Goal: Transaction & Acquisition: Purchase product/service

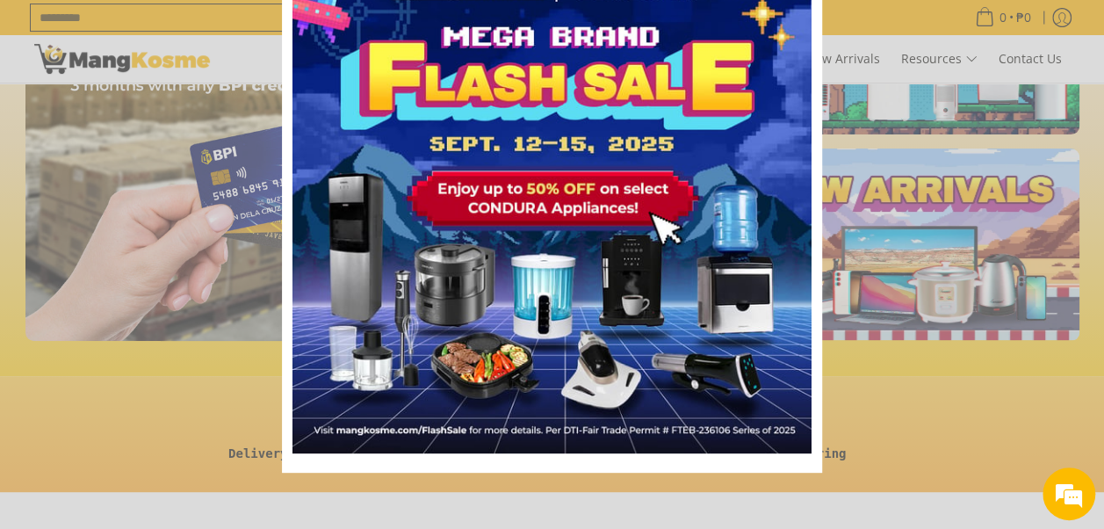
scroll to position [0, 2095]
click at [899, 426] on div "Marketing offer form" at bounding box center [552, 264] width 1104 height 529
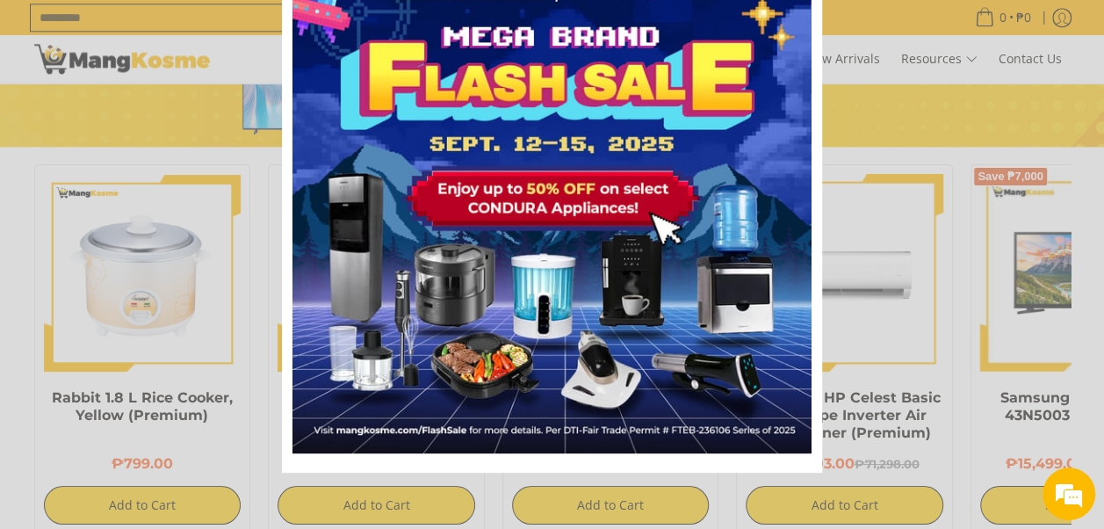
scroll to position [1142, 0]
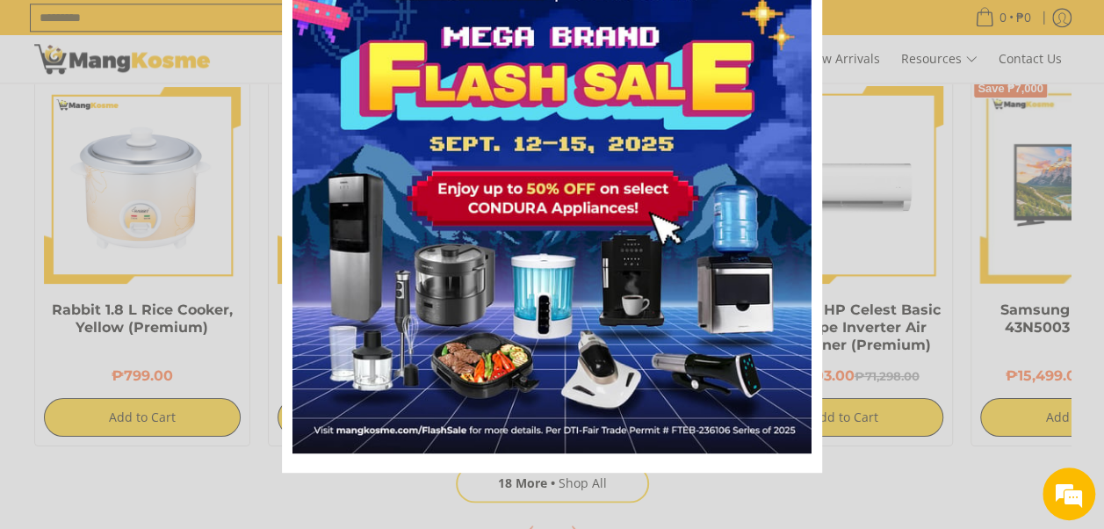
click at [894, 313] on div "Marketing offer form" at bounding box center [552, 264] width 1104 height 529
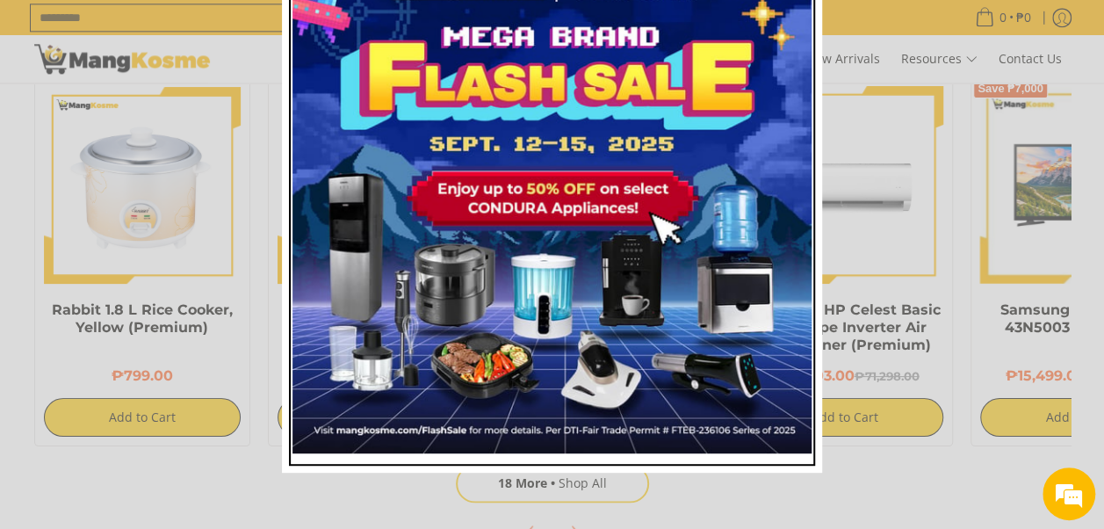
click at [603, 348] on img "Marketing offer form" at bounding box center [551, 193] width 519 height 519
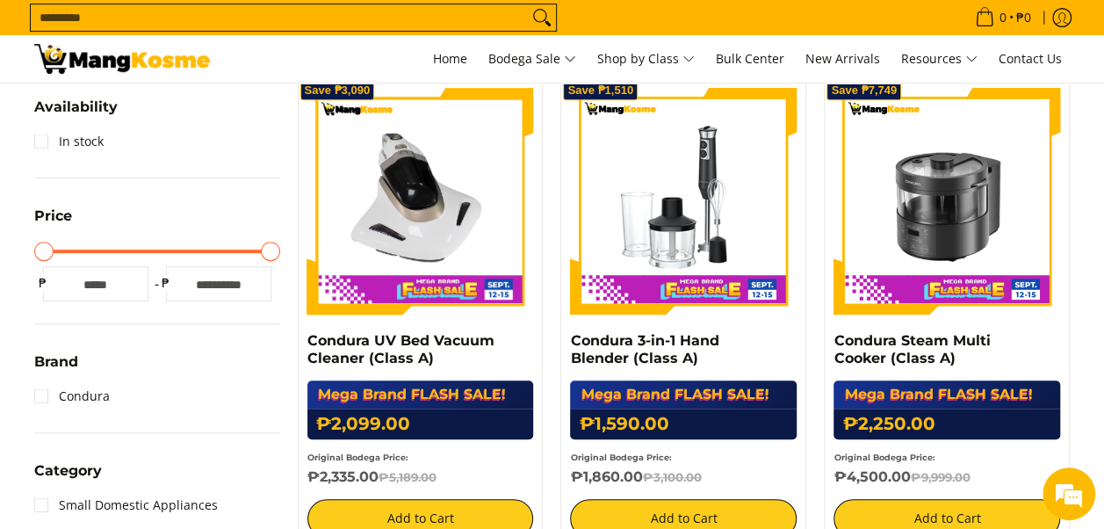
scroll to position [379, 0]
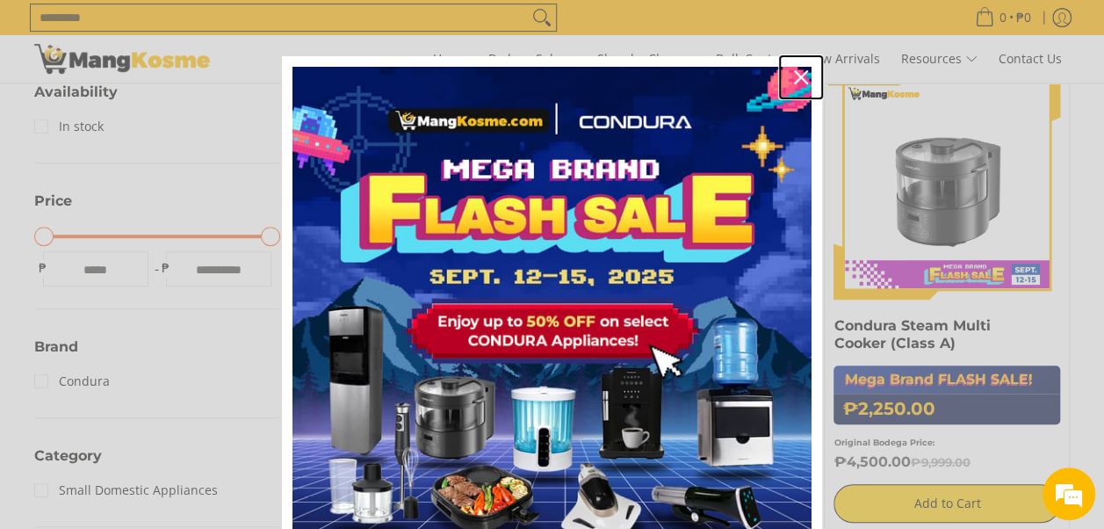
click at [794, 72] on icon "close icon" at bounding box center [801, 77] width 14 height 14
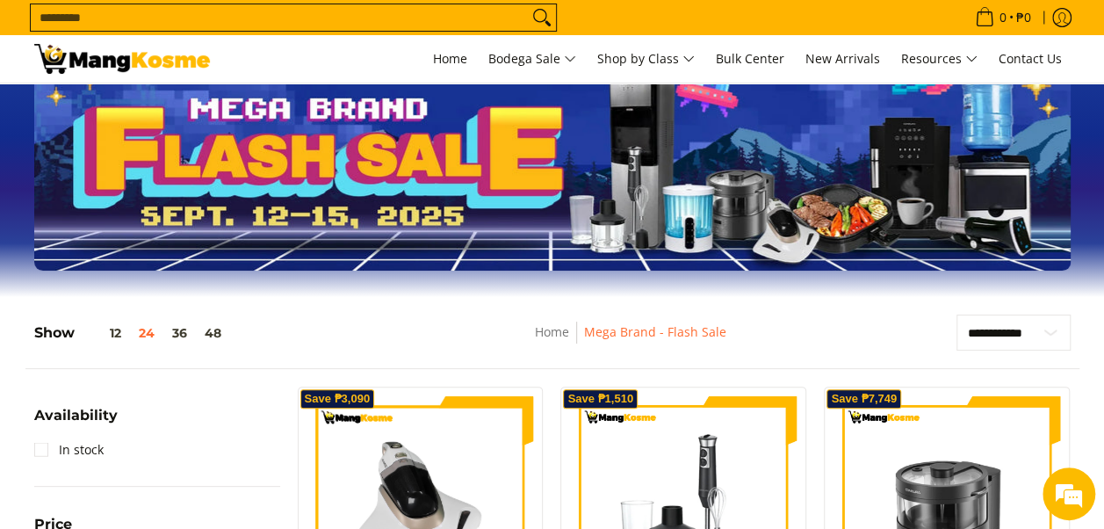
scroll to position [0, 0]
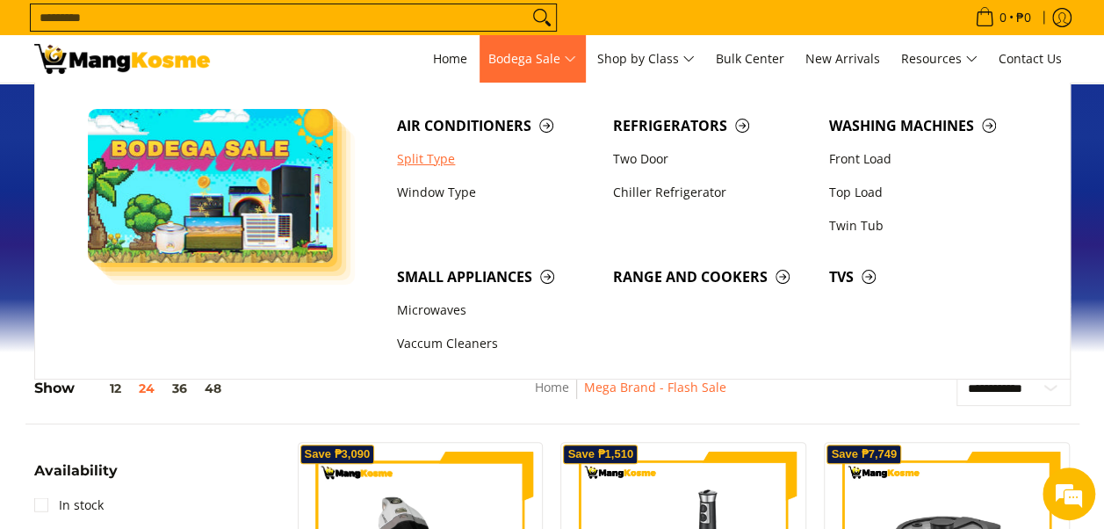
click at [448, 165] on link "Split Type" at bounding box center [496, 158] width 216 height 33
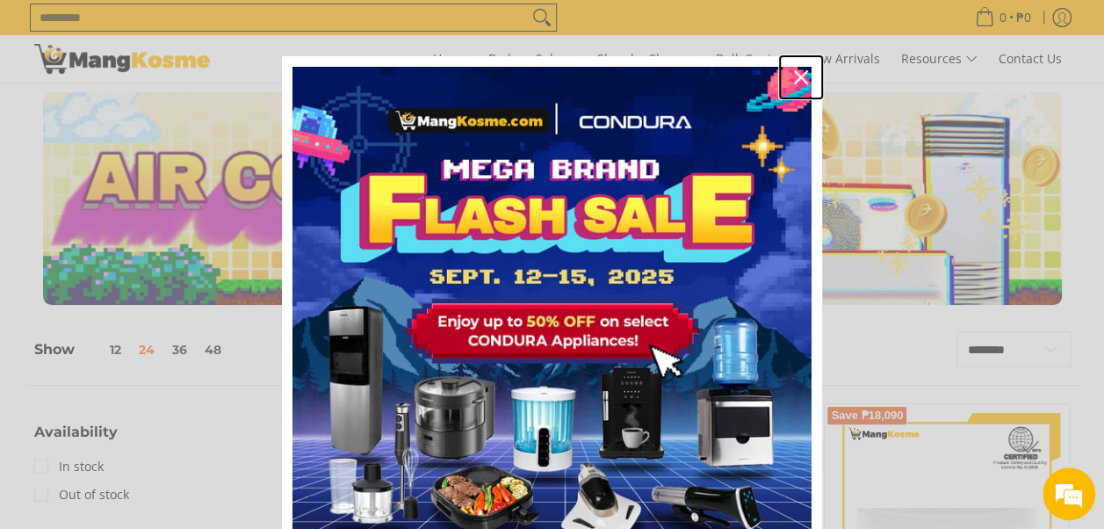
click at [796, 71] on icon "close icon" at bounding box center [801, 77] width 14 height 14
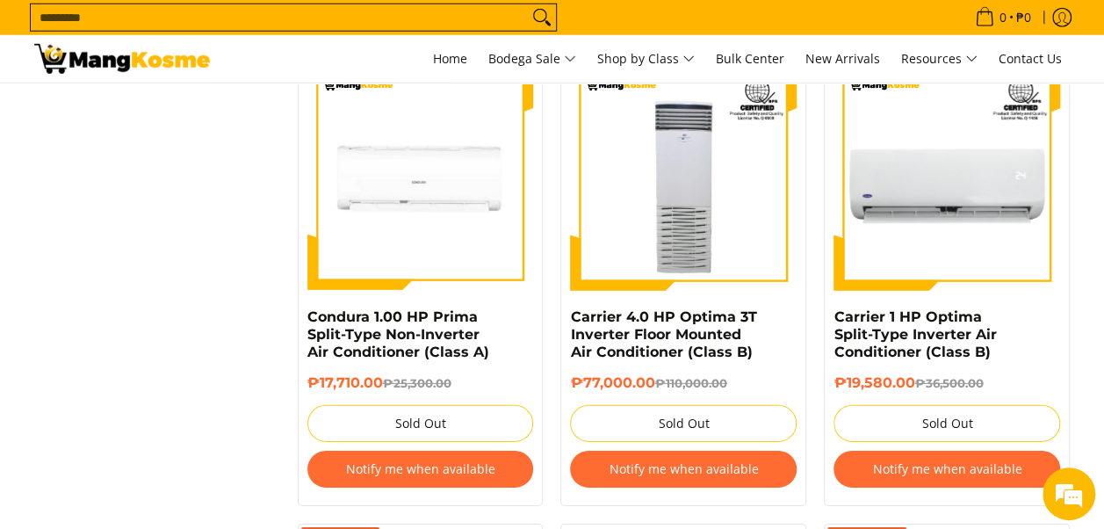
scroll to position [2494, 0]
